Goal: Information Seeking & Learning: Learn about a topic

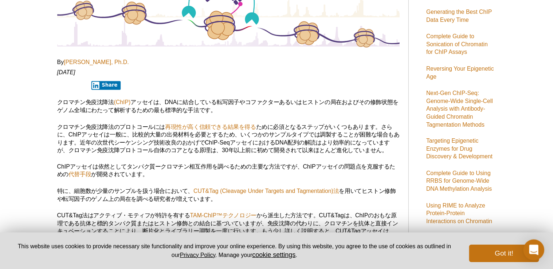
scroll to position [121, 0]
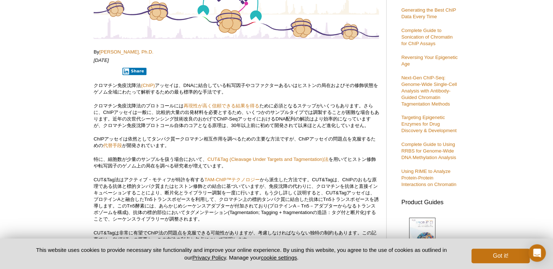
click at [289, 90] on p "クロマチン免疫沈降法 (ChIP) アッセイは、DNAに結合している転写因子やコファクターあるいはヒストンの局在およびその修飾状態をゲノム全域にわたって解析す…" at bounding box center [236, 88] width 285 height 13
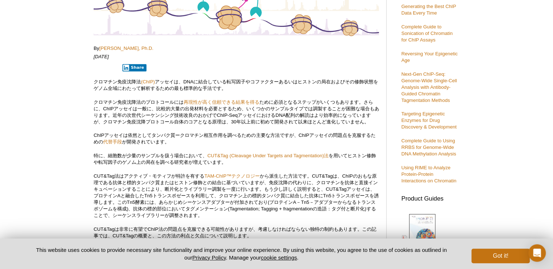
scroll to position [110, 0]
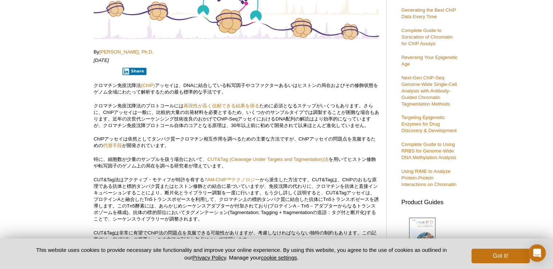
click at [245, 90] on p "クロマチン免疫沈降法 (ChIP) アッセイは、DNAに結合している転写因子やコファクターあるいはヒストンの局在およびその修飾状態をゲノム全域にわたって解析す…" at bounding box center [236, 88] width 285 height 13
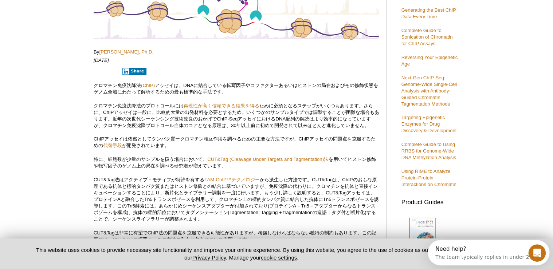
scroll to position [0, 0]
click at [171, 90] on p "クロマチン免疫沈降法 (ChIP) アッセイは、DNAに結合している転写因子やコファクターあるいはヒストンの局在およびその修飾状態をゲノム全域にわたって解析す…" at bounding box center [236, 88] width 285 height 13
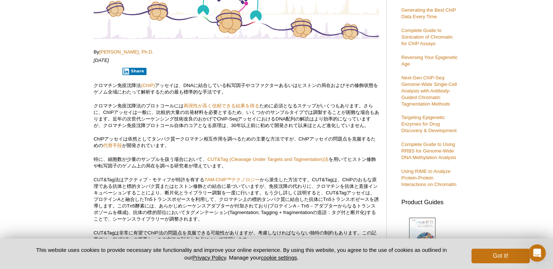
click at [116, 114] on p "クロマチン免疫沈降法のプロトコールには 再現性が高く信頼できる結果を得る ために必須となるステップがいくつもあります。さらに、ChIPアッセイは一般に、比較的…" at bounding box center [236, 116] width 285 height 26
click at [116, 126] on p "クロマチン免疫沈降法のプロトコールには 再現性が高く信頼できる結果を得る ために必須となるステップがいくつもあります。さらに、ChIPアッセイは一般に、比較的…" at bounding box center [236, 116] width 285 height 26
click at [113, 124] on p "クロマチン免疫沈降法のプロトコールには 再現性が高く信頼できる結果を得る ために必須となるステップがいくつもあります。さらに、ChIPアッセイは一般に、比較的…" at bounding box center [236, 116] width 285 height 26
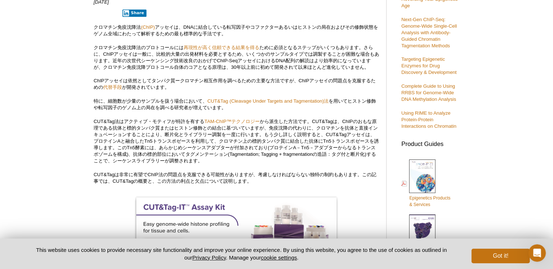
click at [148, 65] on p "クロマチン免疫沈降法のプロトコールには 再現性が高く信頼できる結果を得る ために必須となるステップがいくつもあります。さらに、ChIPアッセイは一般に、比較的…" at bounding box center [236, 57] width 285 height 26
click at [97, 79] on p "ChIPアッセイは依然としてタンパク質ークロマチン相互作用を調べるための主要な方法ですが、ChIPアッセイの問題点を克服するための 代替手段 が開発されていま…" at bounding box center [236, 84] width 285 height 13
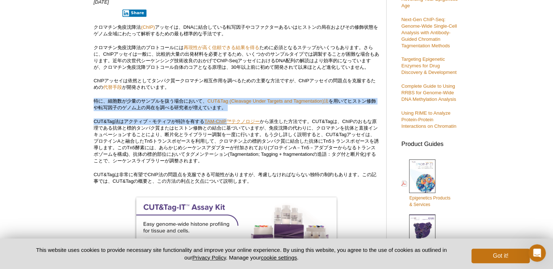
drag, startPoint x: 92, startPoint y: 100, endPoint x: 227, endPoint y: 118, distance: 136.9
drag, startPoint x: 227, startPoint y: 118, endPoint x: 210, endPoint y: 121, distance: 17.4
click at [210, 121] on link "TAM-ChIP™テクノロジー" at bounding box center [232, 121] width 55 height 5
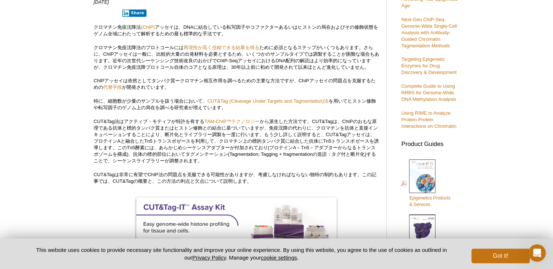
click at [211, 131] on p "CUT&Tag法はアクティブ・モティフが特許を有する TAM-ChIP™テクノロジー" at bounding box center [236, 141] width 285 height 46
click at [163, 119] on p "CUT&Tag法はアクティブ・モティフが特許を有する TAM-ChIP™テクノロジー" at bounding box center [236, 141] width 285 height 46
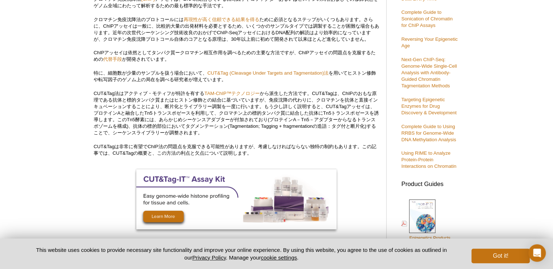
scroll to position [128, 0]
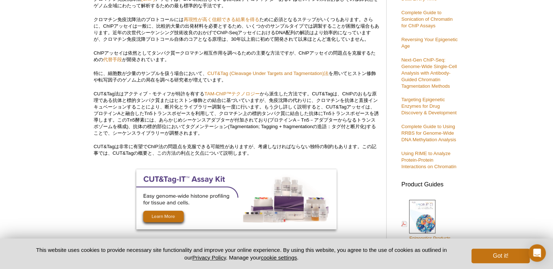
click at [237, 94] on link "TAM-ChIP™テクノロジー" at bounding box center [232, 93] width 55 height 5
click at [242, 106] on p "CUT&Tag法はアクティブ・モティフが特許を有する TAM-ChIP™テクノロジー" at bounding box center [236, 114] width 285 height 46
click at [222, 111] on p "CUT&Tag法はアクティブ・モティフが特許を有する TAM-ChIP™テクノロジー" at bounding box center [236, 114] width 285 height 46
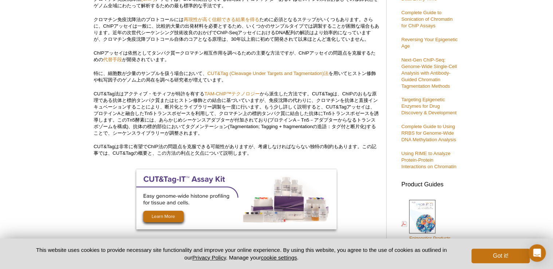
click at [216, 114] on p "CUT&Tag法はアクティブ・モティフが特許を有する TAM-ChIP™テクノロジー" at bounding box center [236, 114] width 285 height 46
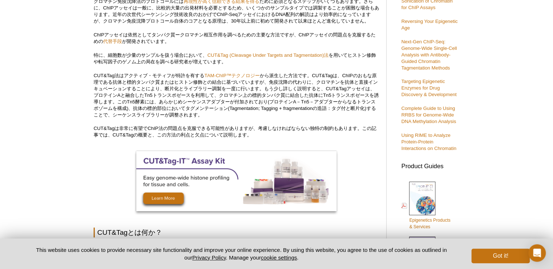
scroll to position [187, 0]
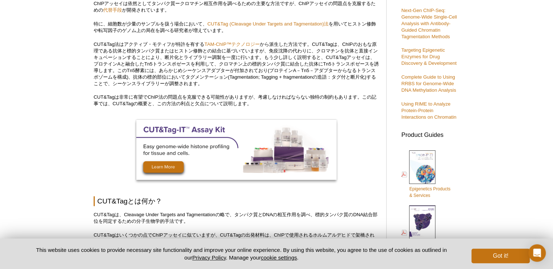
scroll to position [176, 0]
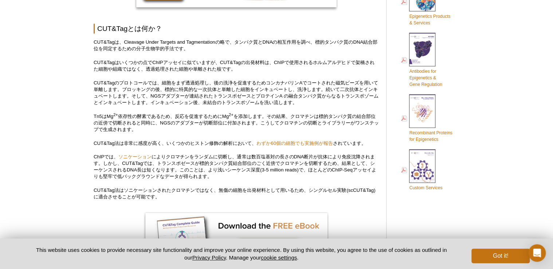
scroll to position [351, 0]
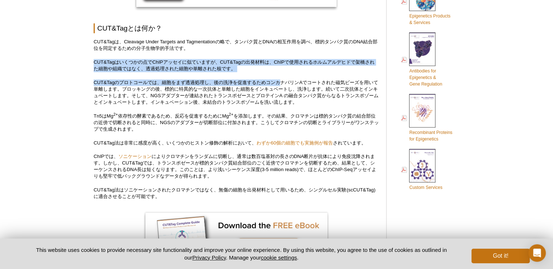
drag, startPoint x: 93, startPoint y: 60, endPoint x: 283, endPoint y: 82, distance: 191.6
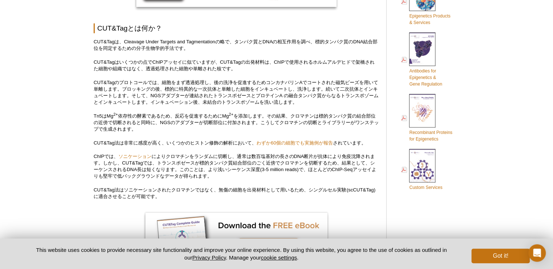
drag, startPoint x: 283, startPoint y: 82, endPoint x: 219, endPoint y: 87, distance: 64.4
click at [219, 87] on p "CUT&Tagのプロトコールでは、細胞をまず透過処理し、後の洗浄を促進するためコンカナバリンAでコートされた磁気ビーズを用いて単離します。ブロッキングの後、標…" at bounding box center [236, 92] width 285 height 26
click at [217, 92] on p "CUT&Tagのプロトコールでは、細胞をまず透過処理し、後の洗浄を促進するためコンカナバリンAでコートされた磁気ビーズを用いて単離します。ブロッキングの後、標…" at bounding box center [236, 92] width 285 height 26
click at [105, 89] on p "CUT&Tagのプロトコールでは、細胞をまず透過処理し、後の洗浄を促進するためコンカナバリンAでコートされた磁気ビーズを用いて単離します。ブロッキングの後、標…" at bounding box center [236, 92] width 285 height 26
click at [111, 84] on p "CUT&Tagのプロトコールでは、細胞をまず透過処理し、後の洗浄を促進するためコンカナバリンAでコートされた磁気ビーズを用いて単離します。ブロッキングの後、標…" at bounding box center [236, 92] width 285 height 26
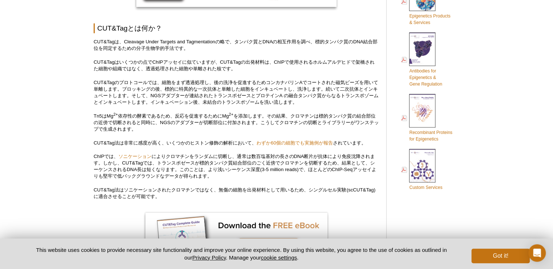
click at [205, 90] on p "CUT&Tagのプロトコールでは、細胞をまず透過処理し、後の洗浄を促進するためコンカナバリンAでコートされた磁気ビーズを用いて単離します。ブロッキングの後、標…" at bounding box center [236, 92] width 285 height 26
click at [155, 83] on p "CUT&Tagのプロトコールでは、細胞をまず透過処理し、後の洗浄を促進するためコンカナバリンAでコートされた磁気ビーズを用いて単離します。ブロッキングの後、標…" at bounding box center [236, 92] width 285 height 26
click at [135, 89] on p "CUT&Tagのプロトコールでは、細胞をまず透過処理し、後の洗浄を促進するためコンカナバリンAでコートされた磁気ビーズを用いて単離します。ブロッキングの後、標…" at bounding box center [236, 92] width 285 height 26
click at [144, 131] on p "Tn5はMg 2+ 依存性の酵素であるため、反応を促進するためにMg 2+ を添加します。その結果、クロマチンは標的タンパク質の結合部位の近傍で切断されると同…" at bounding box center [236, 123] width 285 height 20
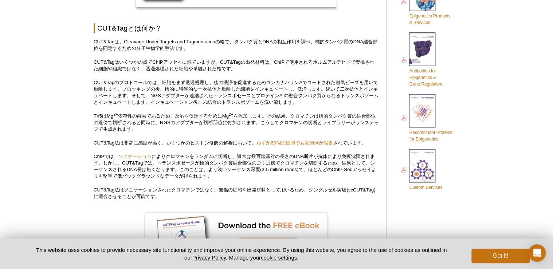
click at [116, 84] on p "CUT&Tagのプロトコールでは、細胞をまず透過処理し、後の洗浄を促進するためコンカナバリンAでコートされた磁気ビーズを用いて単離します。ブロッキングの後、標…" at bounding box center [236, 92] width 285 height 26
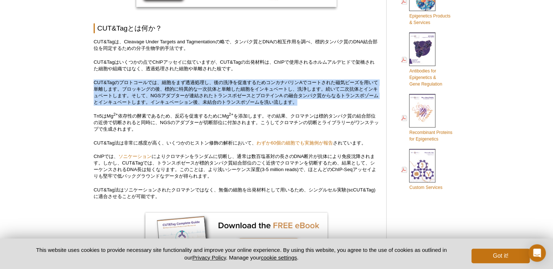
drag, startPoint x: 93, startPoint y: 82, endPoint x: 370, endPoint y: 104, distance: 277.9
click at [370, 104] on p "CUT&Tagのプロトコールでは、細胞をまず透過処理し、後の洗浄を促進するためコンカナバリンAでコートされた磁気ビーズを用いて単離します。ブロッキングの後、標…" at bounding box center [236, 92] width 285 height 26
drag, startPoint x: 370, startPoint y: 104, endPoint x: 188, endPoint y: 98, distance: 182.4
click at [188, 98] on p "CUT&Tagのプロトコールでは、細胞をまず透過処理し、後の洗浄を促進するためコンカナバリンAでコートされた磁気ビーズを用いて単離します。ブロッキングの後、標…" at bounding box center [236, 92] width 285 height 26
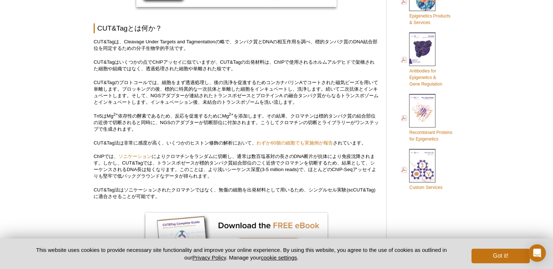
click at [152, 96] on p "CUT&Tagのプロトコールでは、細胞をまず透過処理し、後の洗浄を促進するためコンカナバリンAでコートされた磁気ビーズを用いて単離します。ブロッキングの後、標…" at bounding box center [236, 92] width 285 height 26
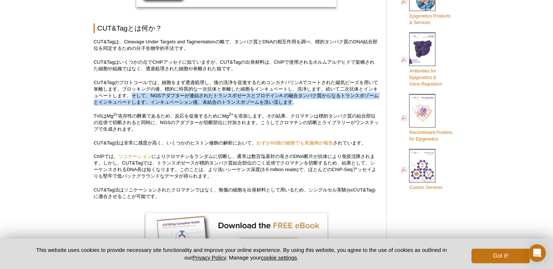
drag, startPoint x: 141, startPoint y: 95, endPoint x: 310, endPoint y: 100, distance: 168.9
click at [310, 100] on p "CUT&Tagのプロトコールでは、細胞をまず透過処理し、後の洗浄を促進するためコンカナバリンAでコートされた磁気ビーズを用いて単離します。ブロッキングの後、標…" at bounding box center [236, 92] width 285 height 26
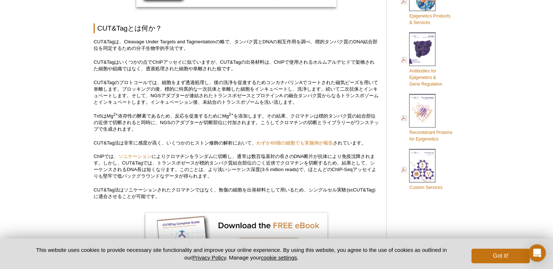
drag, startPoint x: 310, startPoint y: 100, endPoint x: 267, endPoint y: 112, distance: 45.4
click at [267, 113] on p "Tn5はMg 2+ 依存性の酵素であるため、反応を促進するためにMg 2+ を添加します。その結果、クロマチンは標的タンパク質の結合部位の近傍で切断されると同…" at bounding box center [236, 123] width 285 height 20
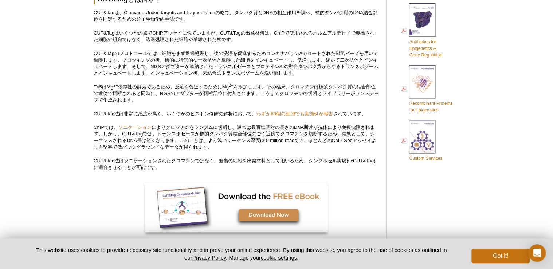
click at [137, 94] on p "Tn5はMg 2+ 依存性の酵素であるため、反応を促進するためにMg 2+ を添加します。その結果、クロマチンは標的タンパク質の結合部位の近傍で切断されると同…" at bounding box center [236, 94] width 285 height 20
click at [204, 92] on p "Tn5はMg 2+ 依存性の酵素であるため、反応を促進するためにMg 2+ を添加します。その結果、クロマチンは標的タンパク質の結合部位の近傍で切断されると同…" at bounding box center [236, 94] width 285 height 20
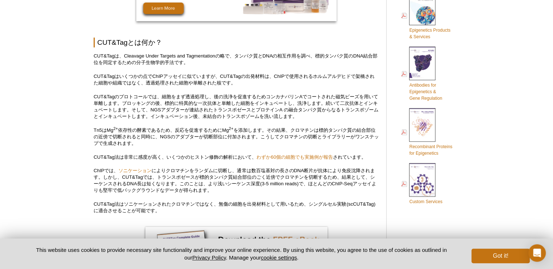
scroll to position [351, 0]
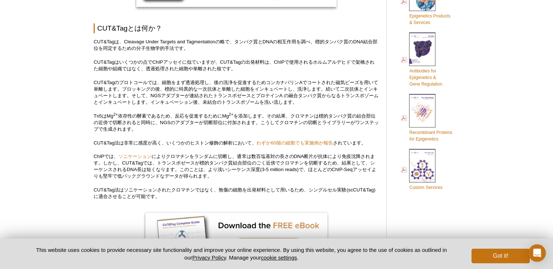
click at [171, 51] on p "CUT&Tagは、Cleavage Under Targets and Tagmentationの略で、タンパク質とDNAの相互作用を調べ、標的タンパク質のD…" at bounding box center [236, 45] width 285 height 13
click at [153, 50] on p "CUT&Tagは、Cleavage Under Targets and Tagmentationの略で、タンパク質とDNAの相互作用を調べ、標的タンパク質のD…" at bounding box center [236, 45] width 285 height 13
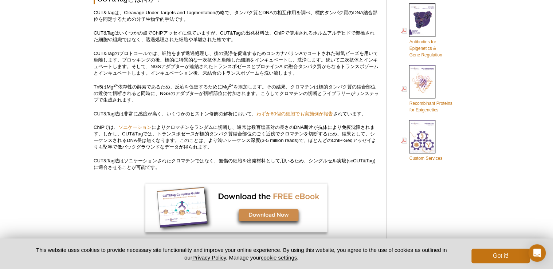
click at [134, 41] on p "CUT&Tagはいくつかの点でChIPアッセイに似ていますが、CUT&Tagの出発材料は、ChIPで使用されるホルムアルデヒドで架橋された細胞や組織ではなく、…" at bounding box center [236, 36] width 285 height 13
click at [173, 60] on p "CUT&Tagのプロトコールでは、細胞をまず透過処理し、後の洗浄を促進するためコンカナバリンAでコートされた磁気ビーズを用いて単離します。ブロッキングの後、標…" at bounding box center [236, 63] width 285 height 26
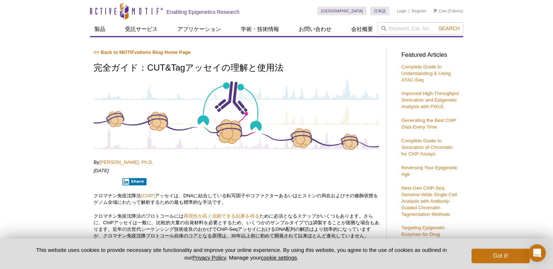
scroll to position [0, 0]
